Goal: Navigation & Orientation: Find specific page/section

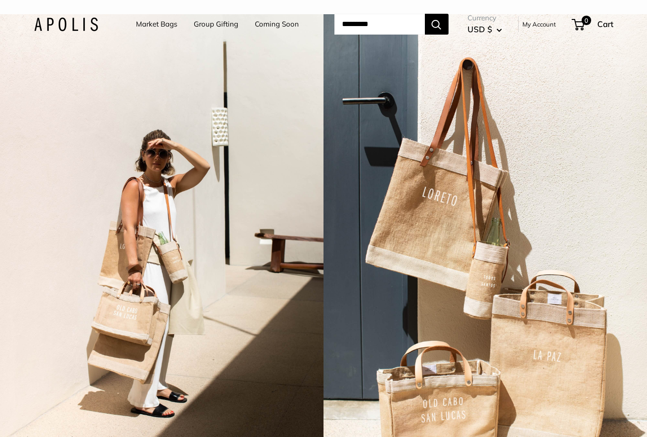
click at [155, 30] on link "Market Bags" at bounding box center [156, 24] width 41 height 13
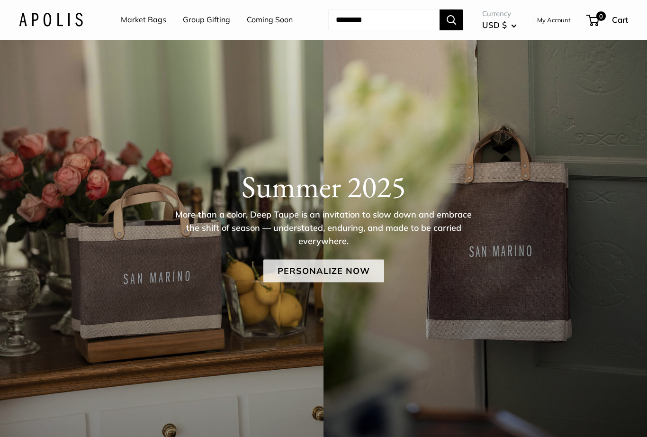
click at [358, 270] on link "Personalize Now" at bounding box center [323, 270] width 121 height 23
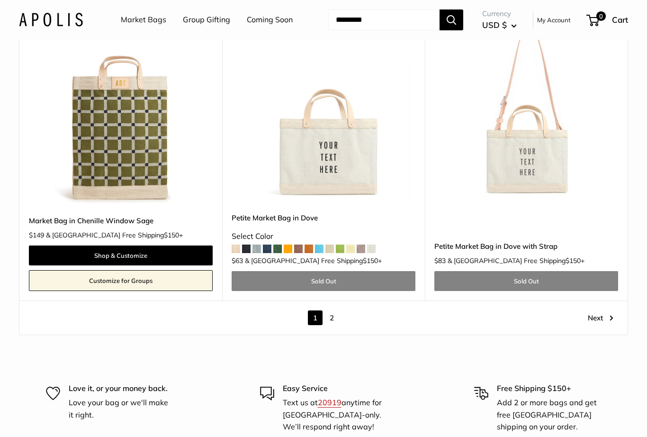
scroll to position [5143, 0]
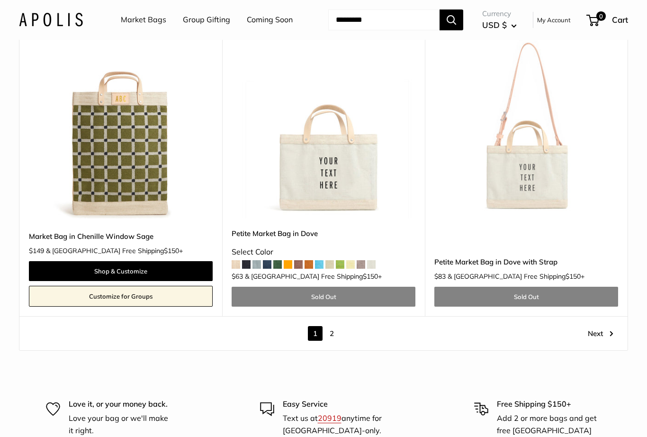
click at [599, 326] on link "Next" at bounding box center [601, 333] width 26 height 15
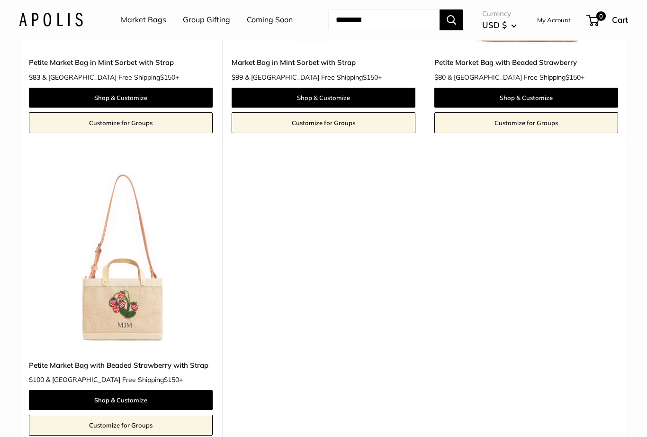
scroll to position [1707, 0]
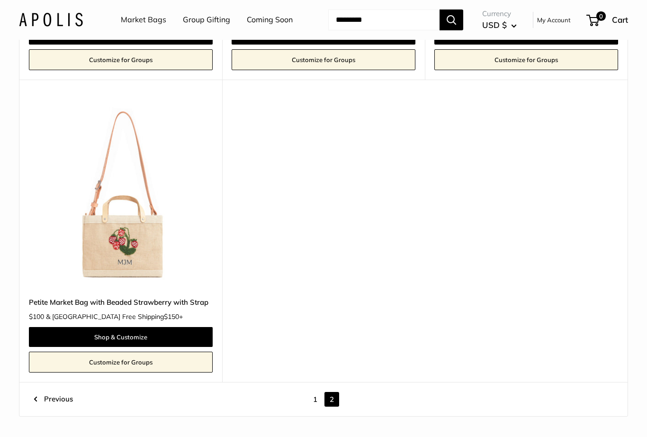
click at [310, 392] on link "1" at bounding box center [315, 399] width 15 height 15
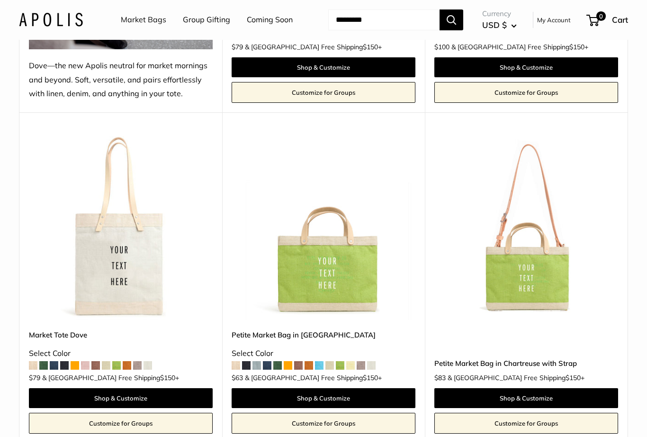
scroll to position [1735, 0]
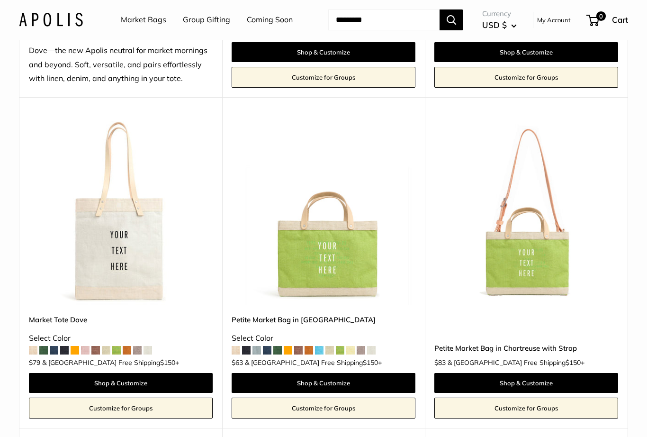
click at [533, 263] on img at bounding box center [526, 213] width 184 height 184
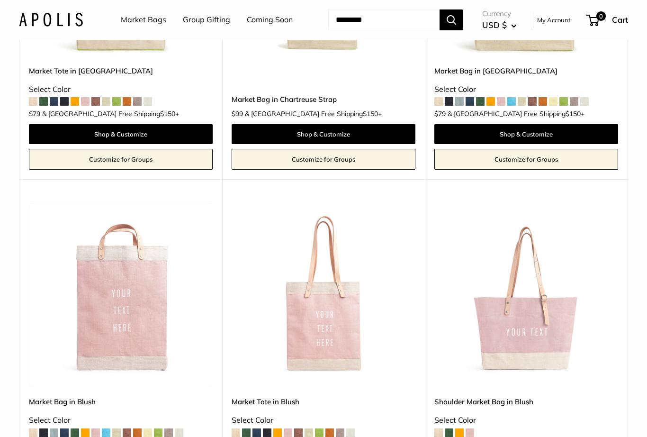
scroll to position [2315, 0]
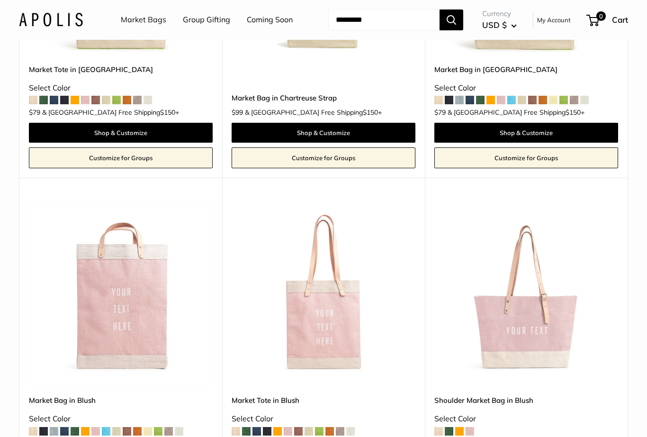
click at [547, 336] on img at bounding box center [526, 293] width 184 height 184
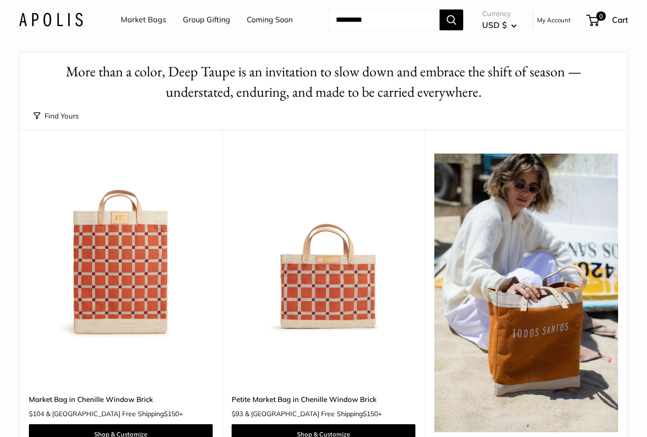
scroll to position [2064, 0]
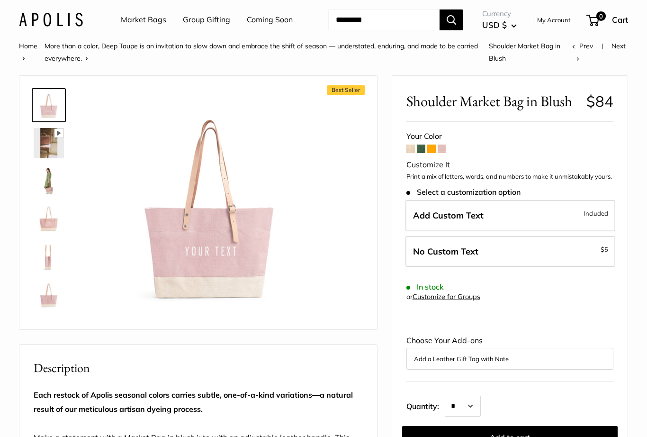
click at [270, 21] on link "Coming Soon" at bounding box center [270, 20] width 46 height 14
